Goal: Navigation & Orientation: Go to known website

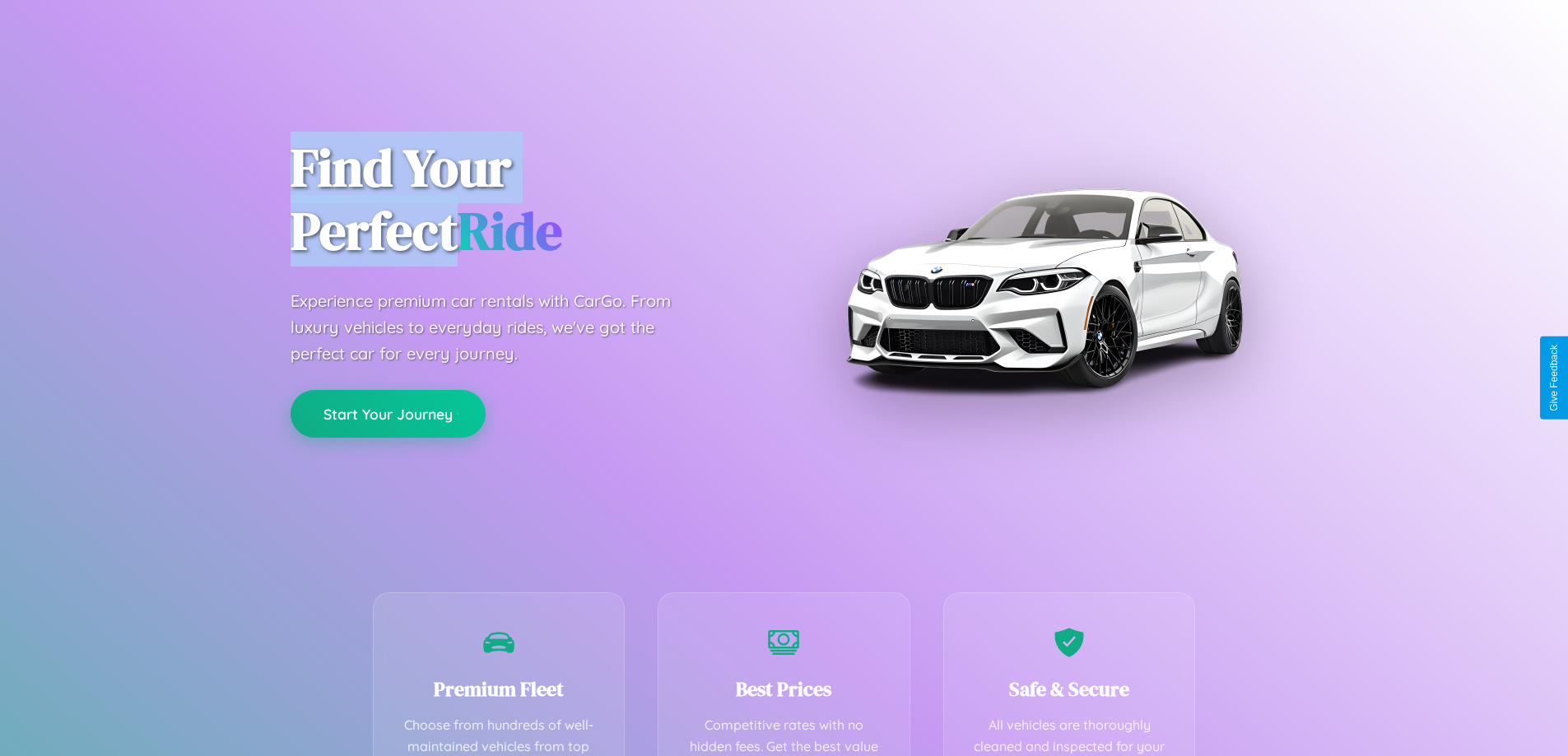
click at [387, 414] on button "Start Your Journey" at bounding box center [388, 414] width 195 height 48
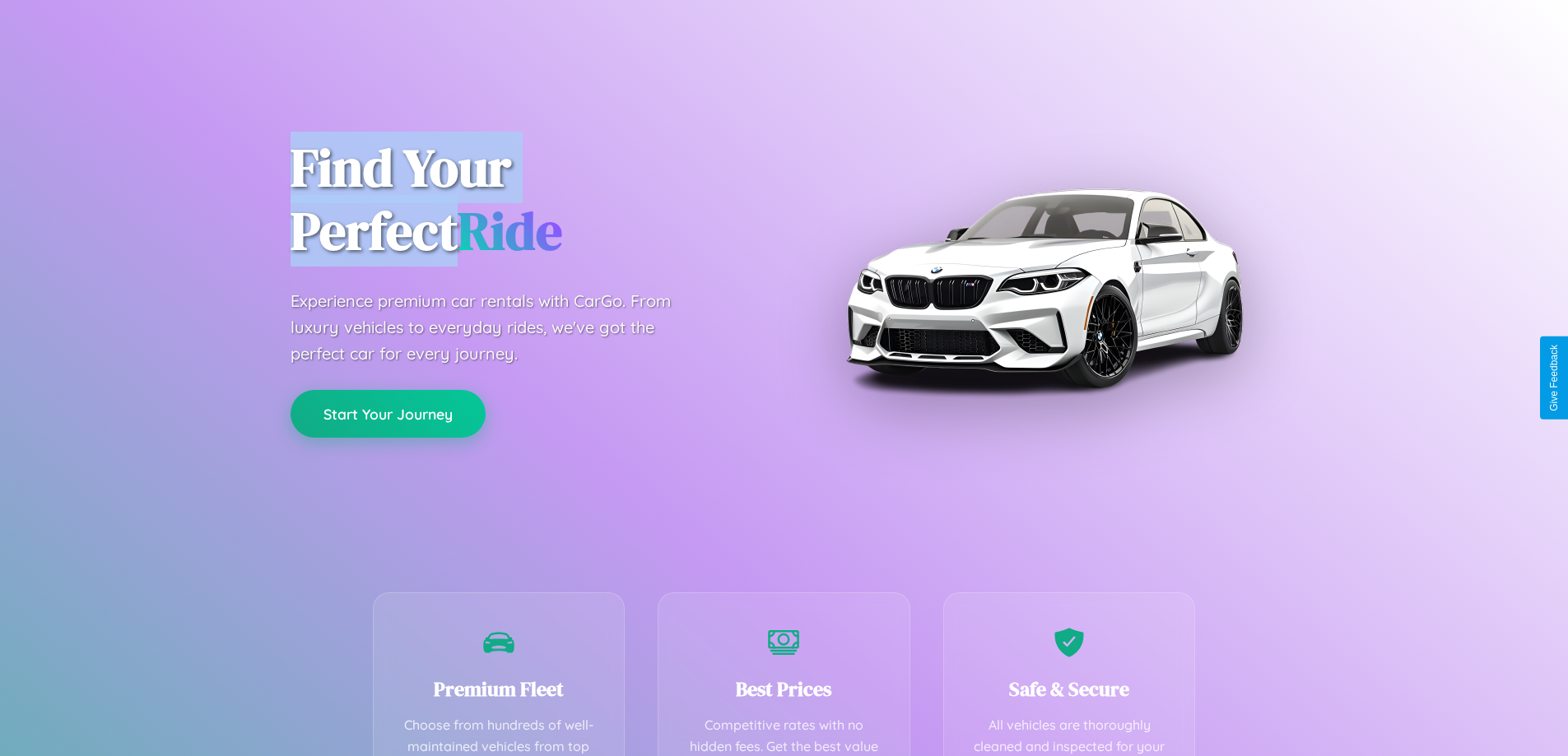
click at [387, 414] on button "Start Your Journey" at bounding box center [388, 414] width 195 height 48
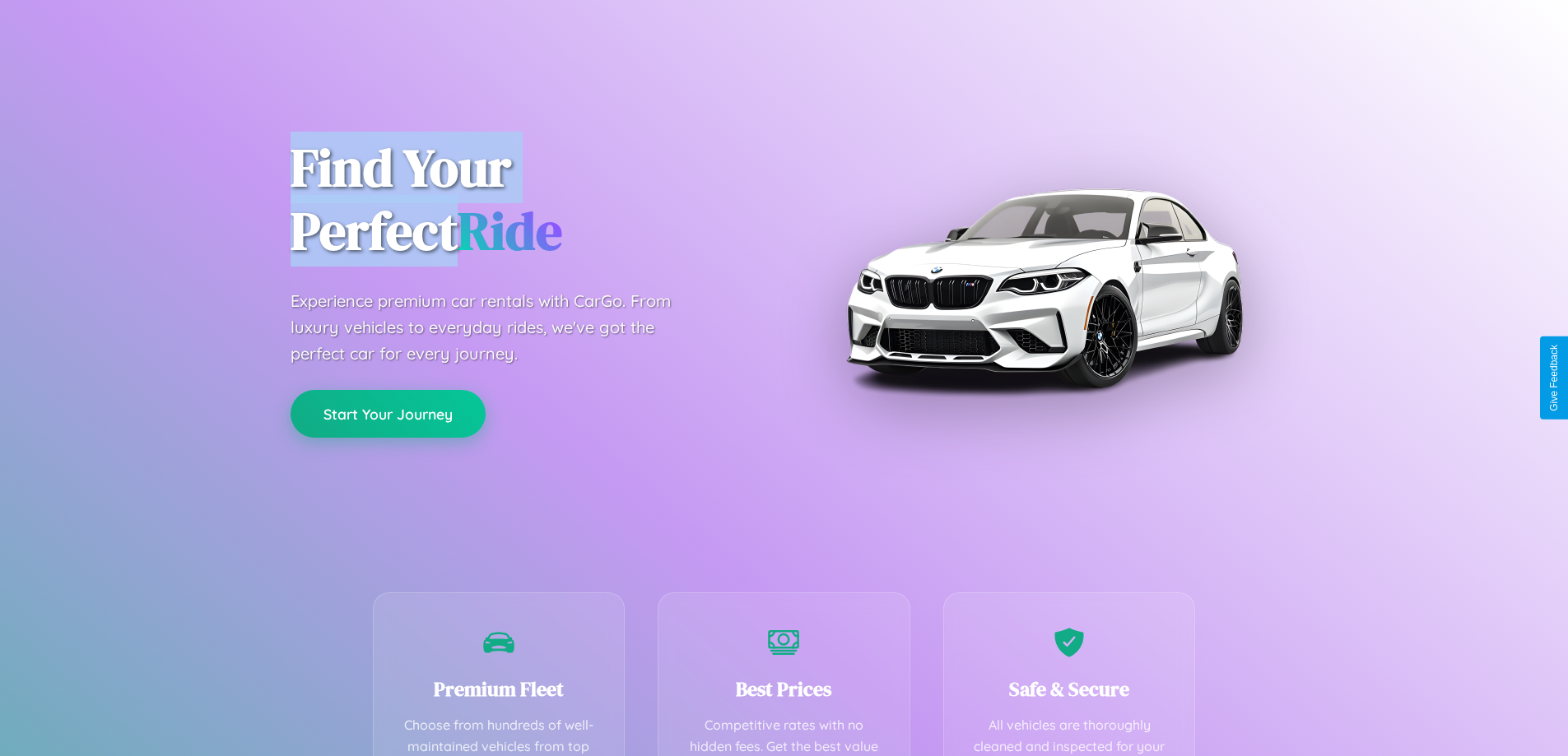
click at [387, 414] on button "Start Your Journey" at bounding box center [388, 414] width 195 height 48
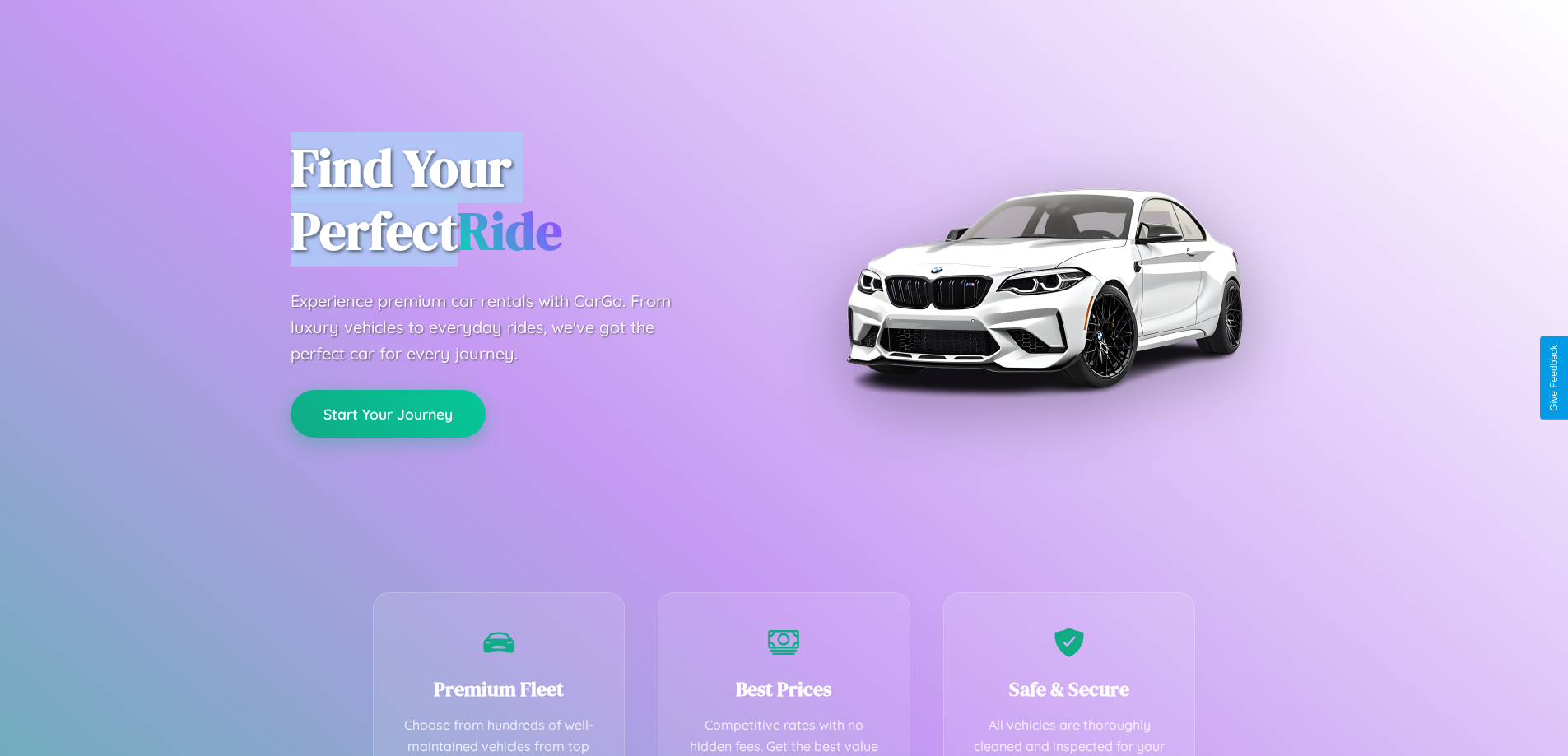
click at [387, 414] on button "Start Your Journey" at bounding box center [388, 414] width 195 height 48
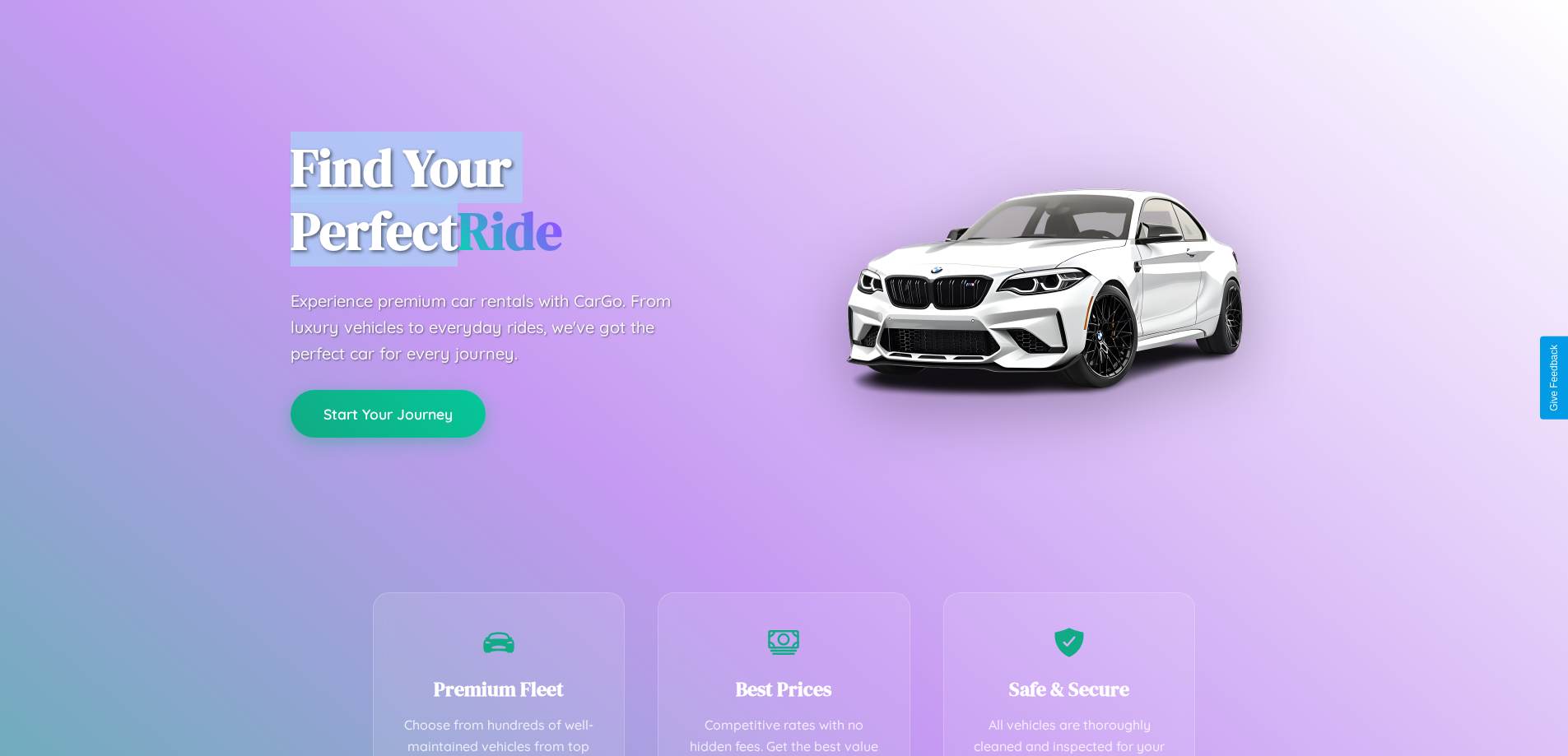
click at [387, 414] on button "Start Your Journey" at bounding box center [388, 414] width 195 height 48
